Goal: Task Accomplishment & Management: Use online tool/utility

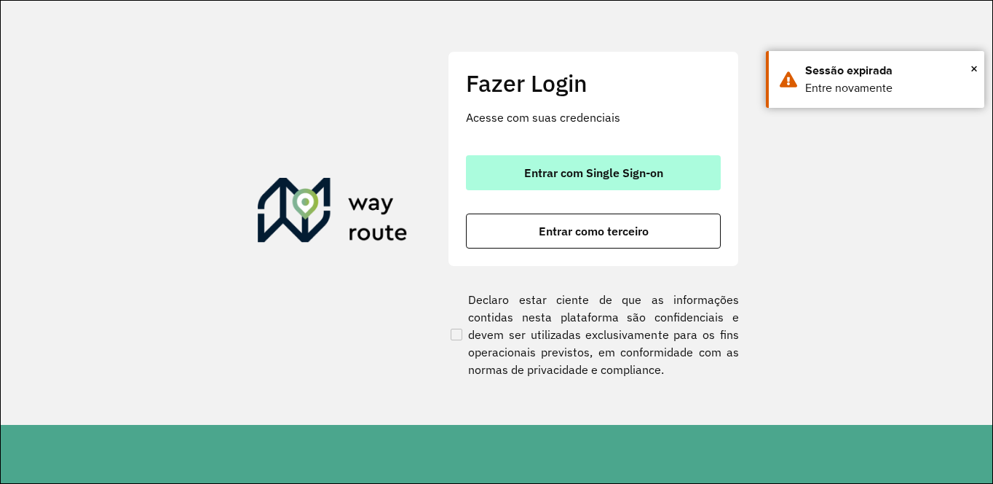
click at [602, 176] on span "Entrar com Single Sign-on" at bounding box center [593, 173] width 139 height 12
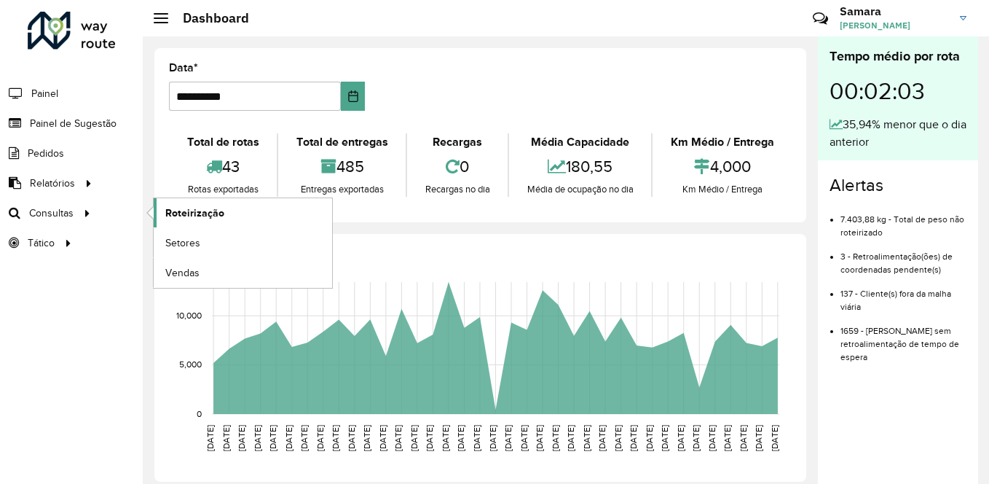
click at [196, 215] on span "Roteirização" at bounding box center [194, 212] width 59 height 15
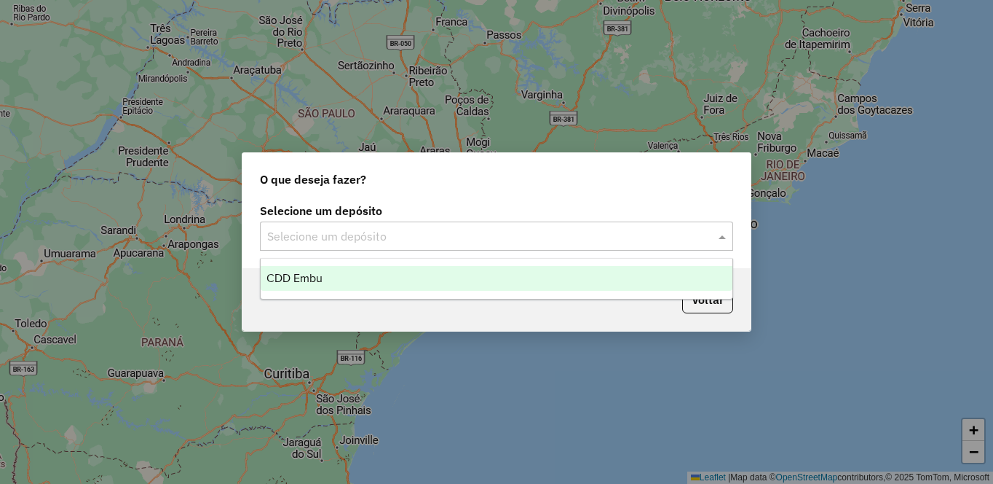
click at [451, 240] on input "text" at bounding box center [482, 236] width 430 height 17
click at [344, 280] on div "CDD Embu" at bounding box center [497, 278] width 472 height 25
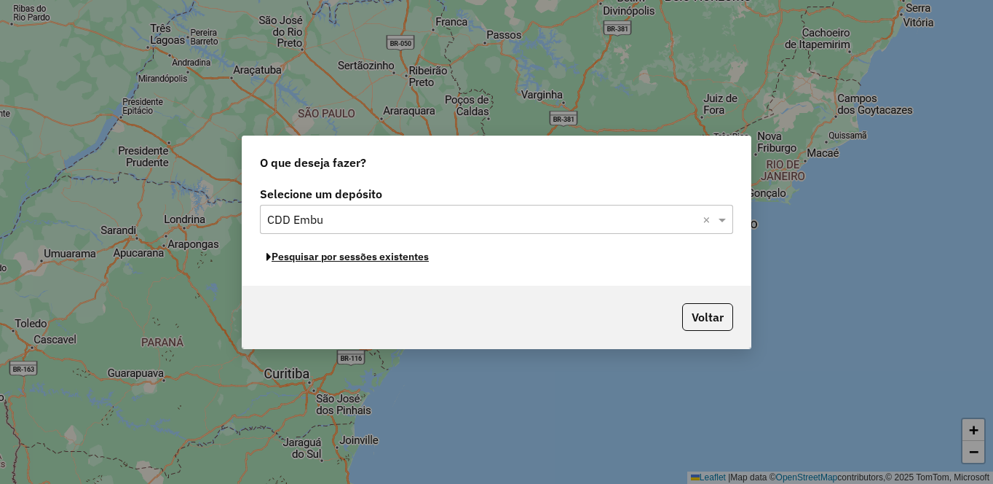
click at [384, 260] on button "Pesquisar por sessões existentes" at bounding box center [348, 256] width 176 height 23
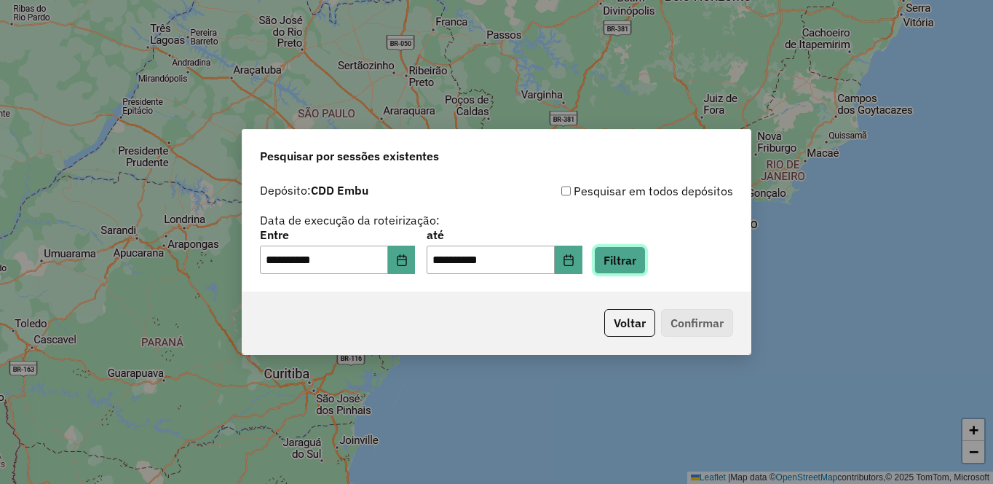
click at [646, 259] on button "Filtrar" at bounding box center [620, 260] width 52 height 28
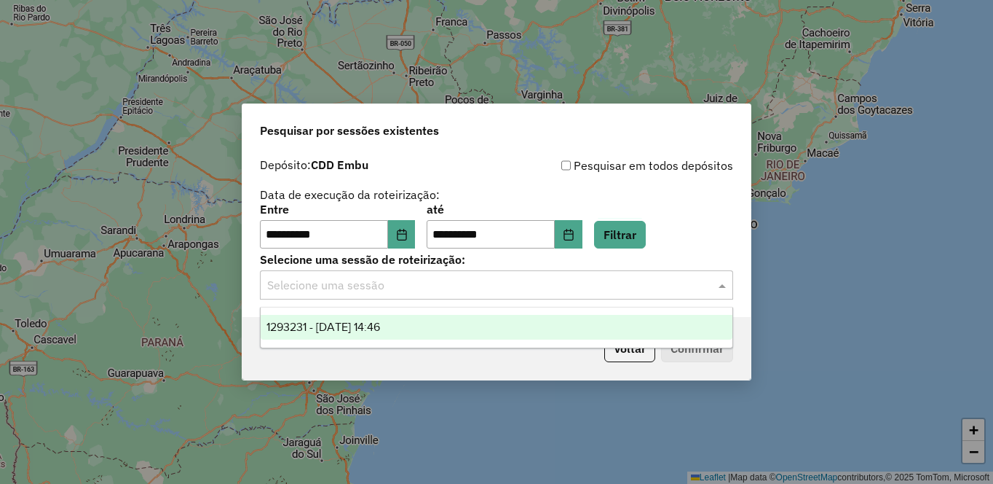
click at [465, 288] on input "text" at bounding box center [482, 285] width 430 height 17
click at [423, 323] on div "1293231 - 13/10/2025 14:46" at bounding box center [497, 327] width 472 height 25
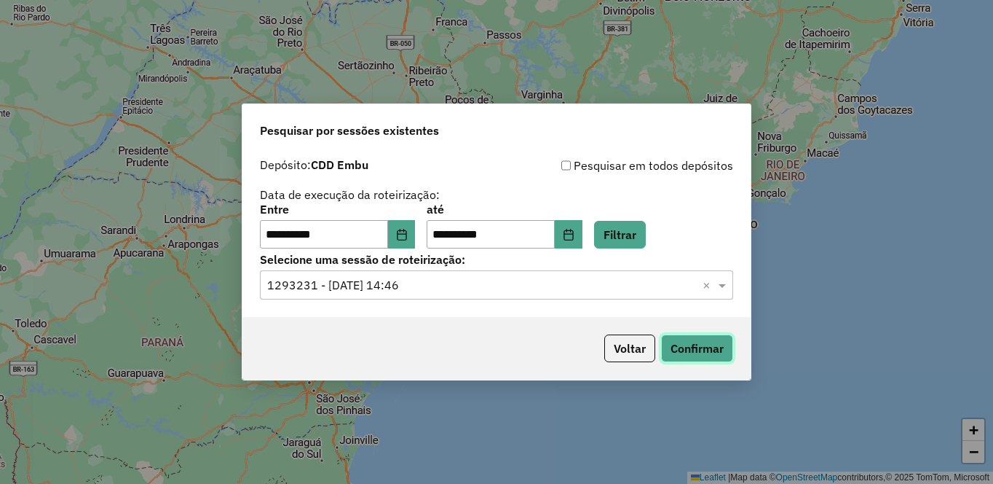
click at [695, 355] on button "Confirmar" at bounding box center [697, 348] width 72 height 28
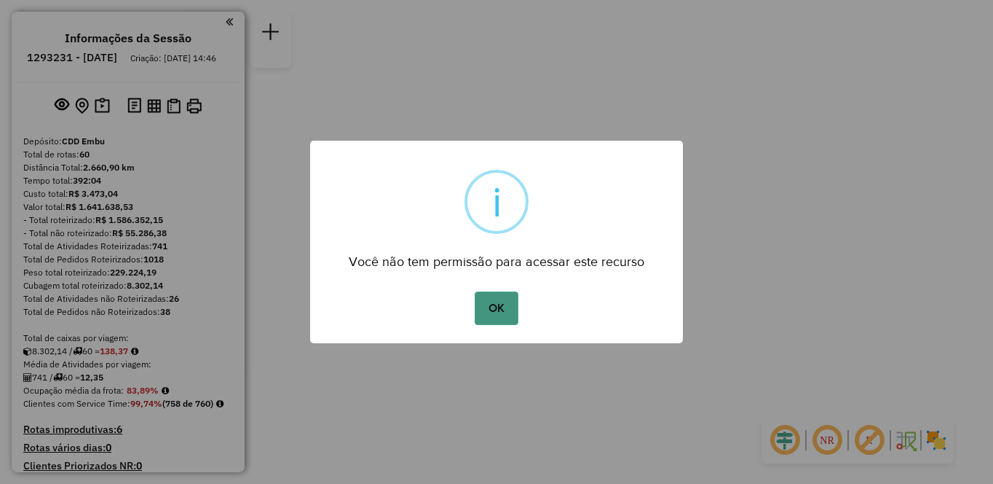
click at [490, 307] on button "OK" at bounding box center [496, 307] width 43 height 33
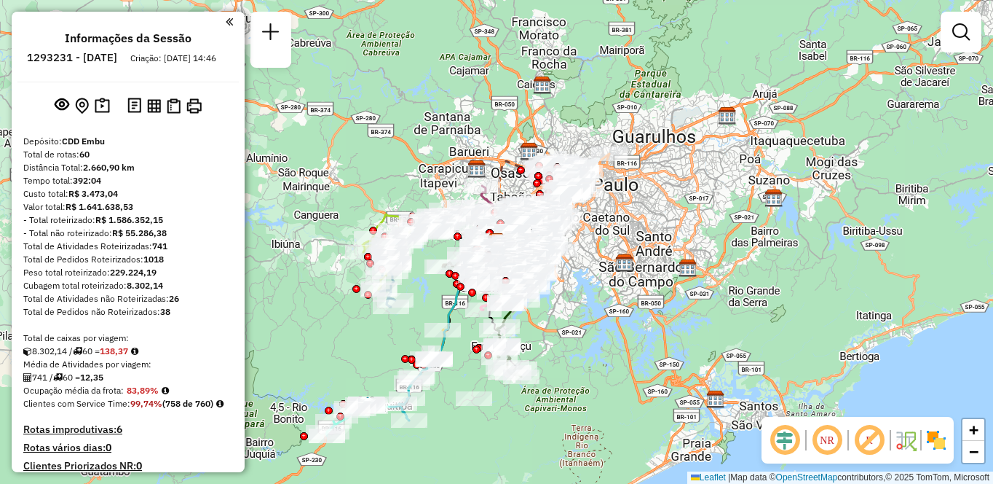
click at [936, 437] on img at bounding box center [936, 439] width 23 height 23
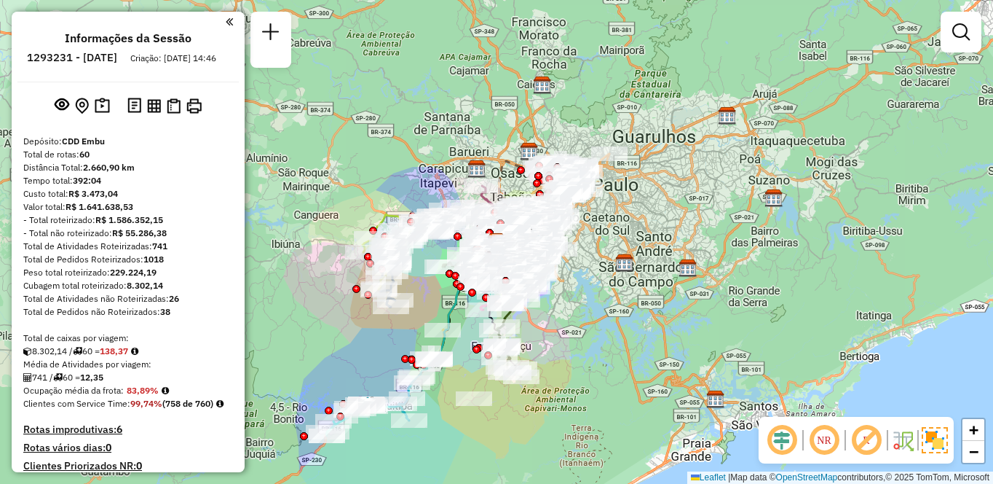
drag, startPoint x: 858, startPoint y: 441, endPoint x: 840, endPoint y: 440, distance: 18.3
click at [859, 441] on em at bounding box center [866, 439] width 35 height 35
click at [832, 440] on em at bounding box center [824, 439] width 35 height 35
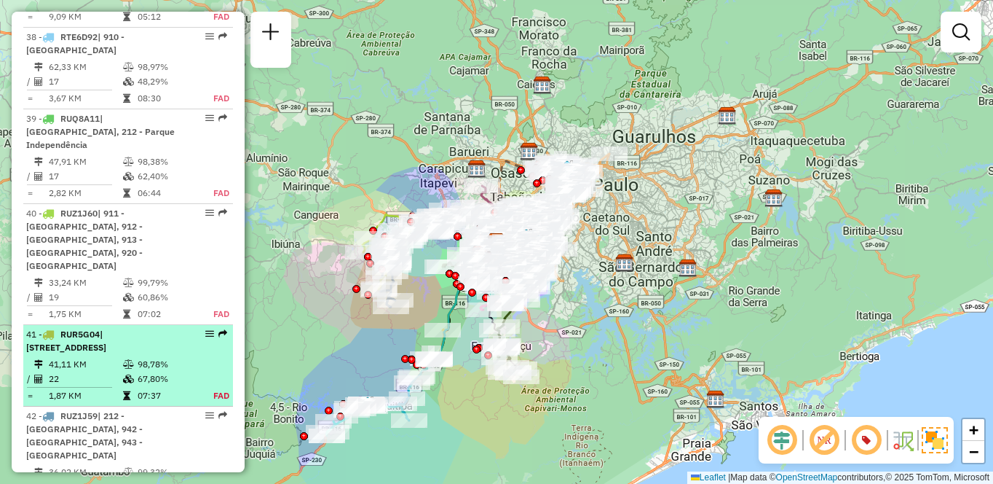
click at [112, 328] on div "41 - RUR5G04 | 111 - [STREET_ADDRESS]" at bounding box center [103, 341] width 154 height 26
select select "**********"
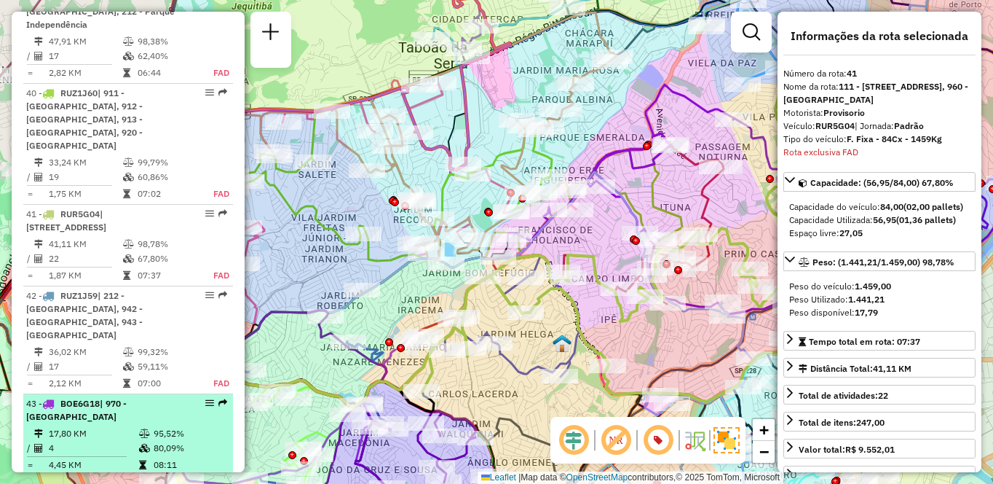
scroll to position [3925, 0]
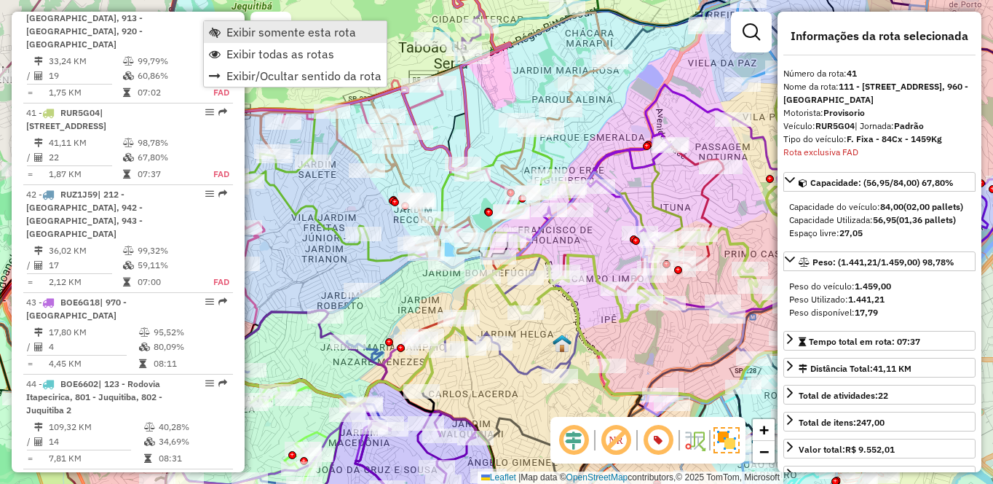
click at [261, 31] on span "Exibir somente esta rota" at bounding box center [291, 32] width 130 height 12
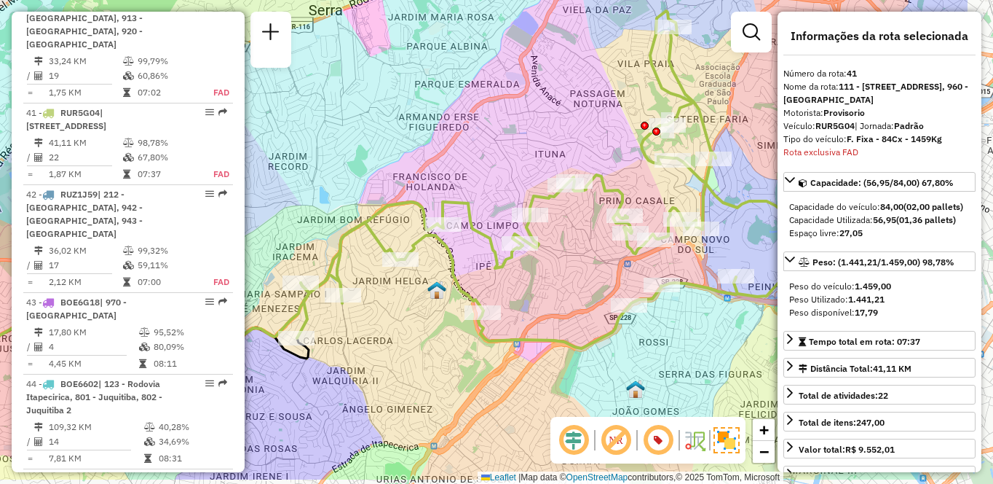
drag, startPoint x: 498, startPoint y: 341, endPoint x: 371, endPoint y: 287, distance: 138.4
click at [369, 287] on div "Janela de atendimento Grade de atendimento Capacidade Transportadoras Veículos …" at bounding box center [496, 242] width 993 height 484
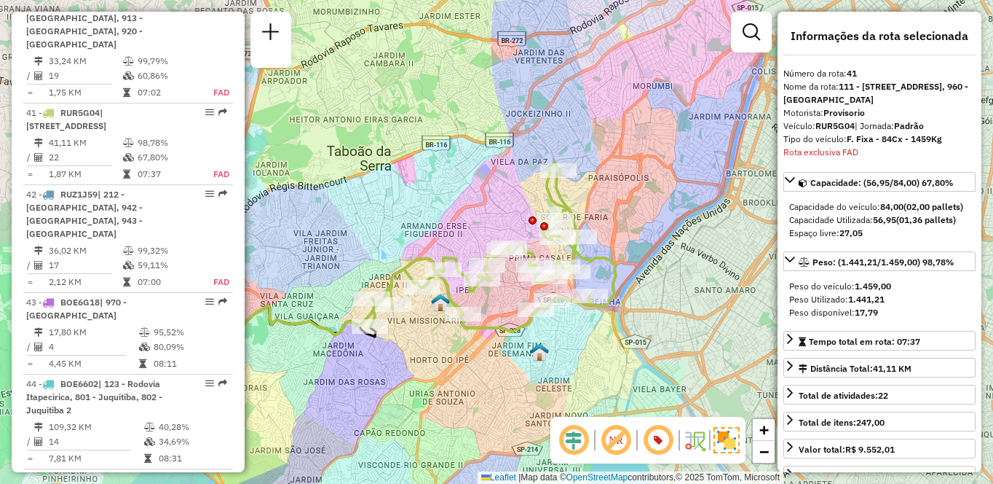
drag, startPoint x: 569, startPoint y: 379, endPoint x: 548, endPoint y: 368, distance: 23.8
click at [548, 368] on div "Janela de atendimento Grade de atendimento Capacidade Transportadoras Veículos …" at bounding box center [496, 242] width 993 height 484
